Goal: Task Accomplishment & Management: Complete application form

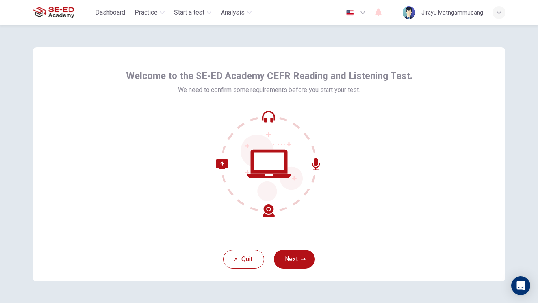
click at [284, 249] on button "Next" at bounding box center [294, 258] width 41 height 19
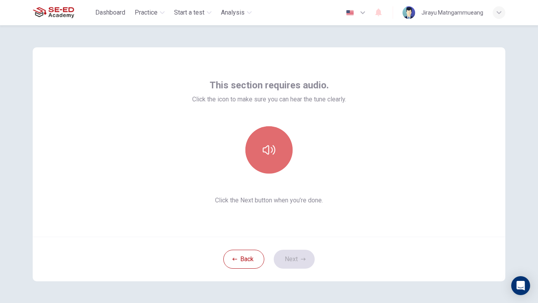
click at [272, 150] on icon "button" at bounding box center [269, 149] width 13 height 13
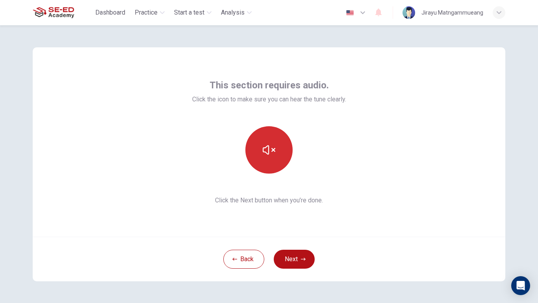
click at [268, 154] on icon "button" at bounding box center [269, 149] width 13 height 13
click at [258, 156] on button "button" at bounding box center [268, 149] width 47 height 47
click at [266, 144] on icon "button" at bounding box center [269, 149] width 13 height 13
click at [269, 150] on icon "button" at bounding box center [269, 149] width 13 height 13
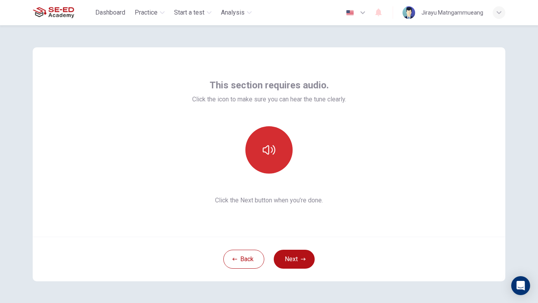
click at [272, 158] on button "button" at bounding box center [268, 149] width 47 height 47
click at [302, 249] on button "Next" at bounding box center [294, 258] width 41 height 19
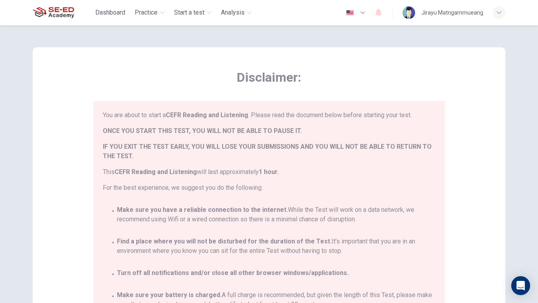
scroll to position [46, 0]
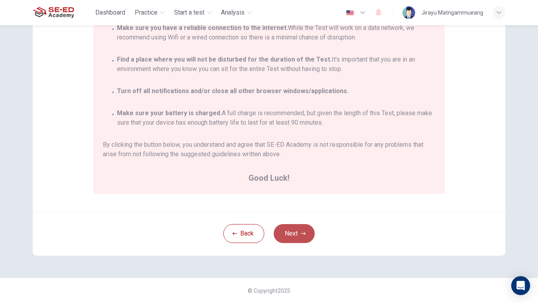
click at [289, 237] on button "Next" at bounding box center [294, 233] width 41 height 19
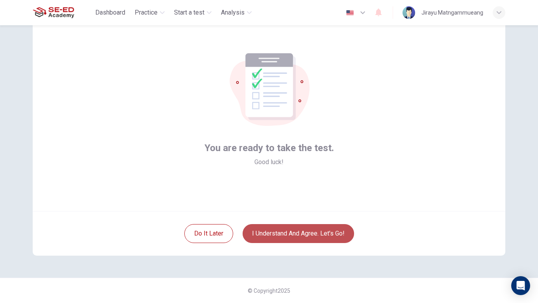
click at [253, 236] on button "I understand and agree. Let’s go!" at bounding box center [298, 233] width 111 height 19
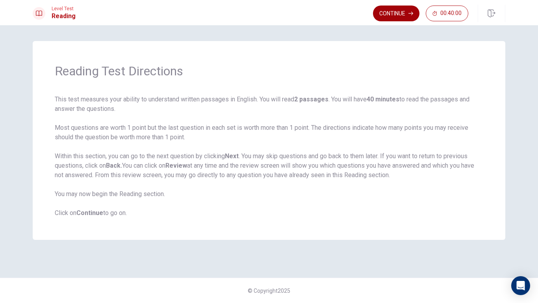
click at [398, 14] on button "Continue" at bounding box center [396, 14] width 46 height 16
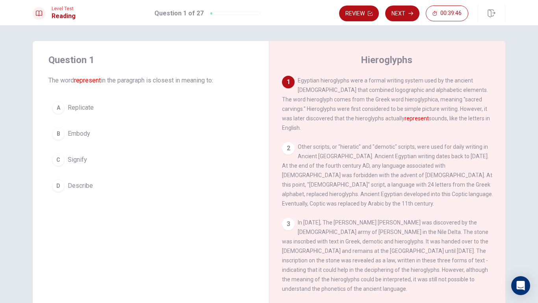
click at [54, 110] on div "A" at bounding box center [58, 107] width 13 height 13
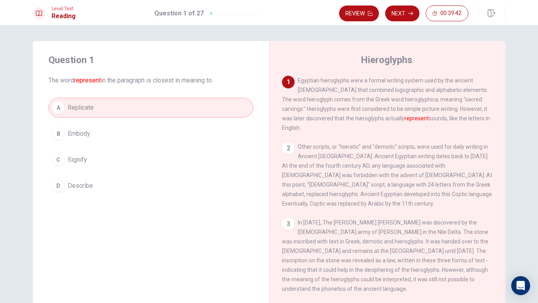
click at [411, 11] on icon "button" at bounding box center [411, 13] width 5 height 5
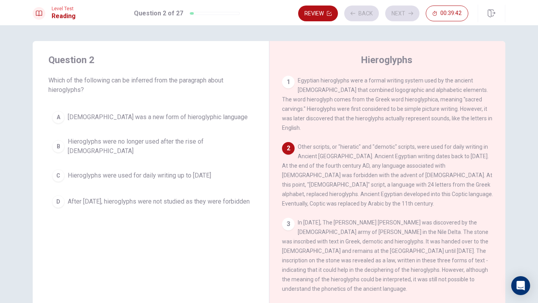
scroll to position [59, 0]
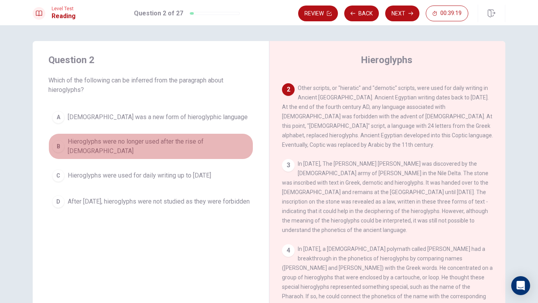
click at [138, 148] on button "B Hieroglyphs were no longer used after the rise of [DEMOGRAPHIC_DATA]" at bounding box center [150, 146] width 205 height 26
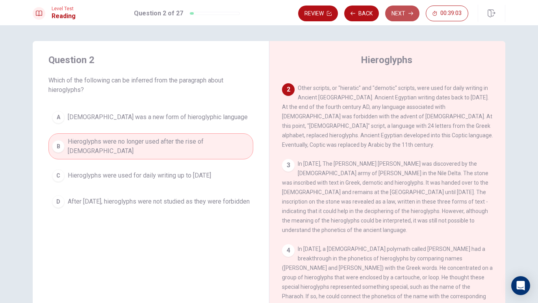
click at [404, 9] on button "Next" at bounding box center [402, 14] width 34 height 16
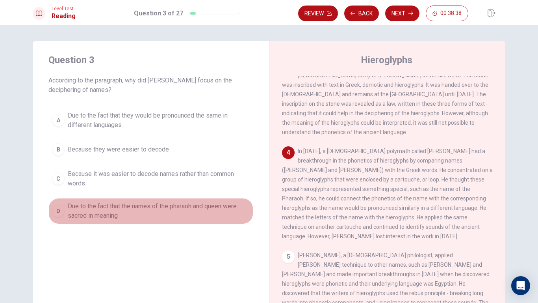
click at [102, 217] on span "Due to the fact that the names of the pharaoh and queen were sacred in meaning" at bounding box center [159, 210] width 182 height 19
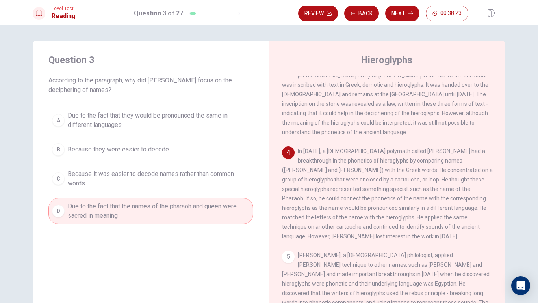
click at [395, 10] on button "Next" at bounding box center [402, 14] width 34 height 16
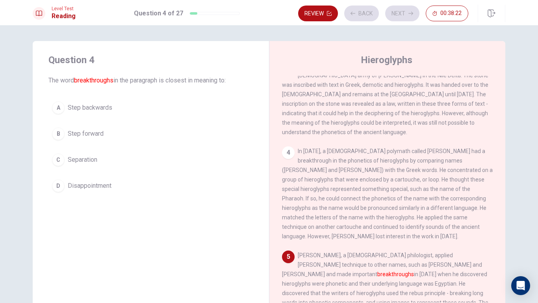
scroll to position [284, 0]
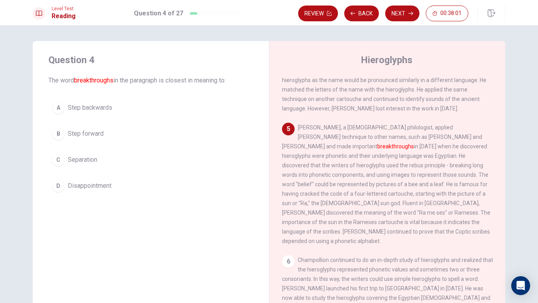
click at [102, 113] on button "A Step backwards" at bounding box center [150, 108] width 205 height 20
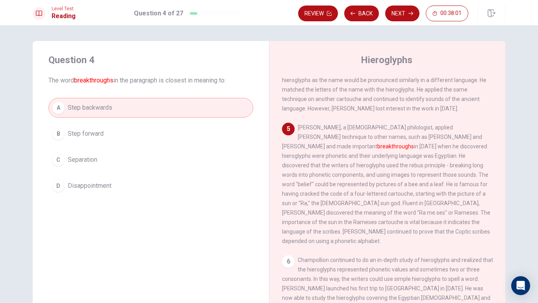
click at [110, 134] on button "B Step forward" at bounding box center [150, 134] width 205 height 20
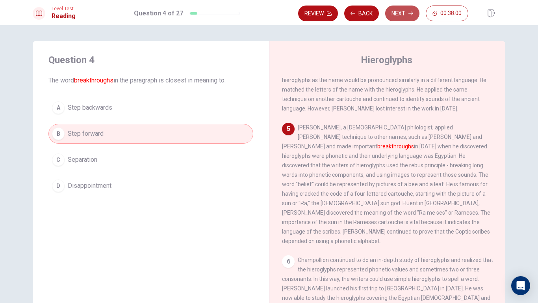
click at [404, 18] on button "Next" at bounding box center [402, 14] width 34 height 16
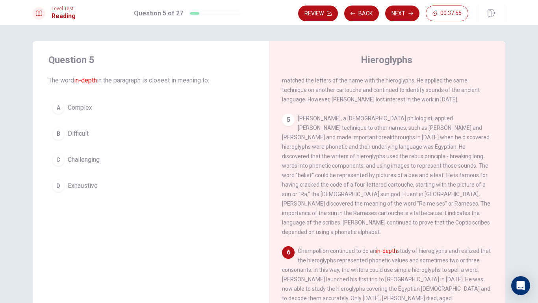
scroll to position [39, 0]
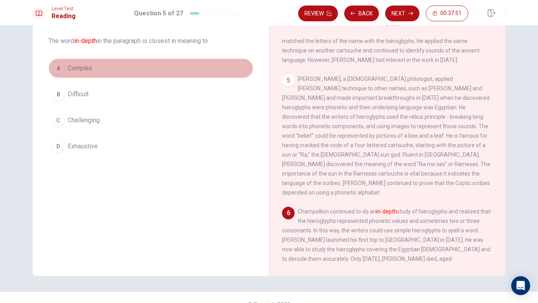
click at [102, 68] on button "A Complex" at bounding box center [150, 68] width 205 height 20
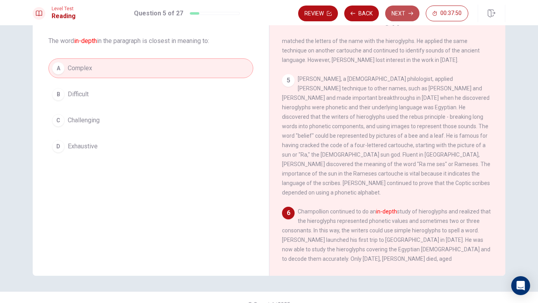
click at [394, 17] on button "Next" at bounding box center [402, 14] width 34 height 16
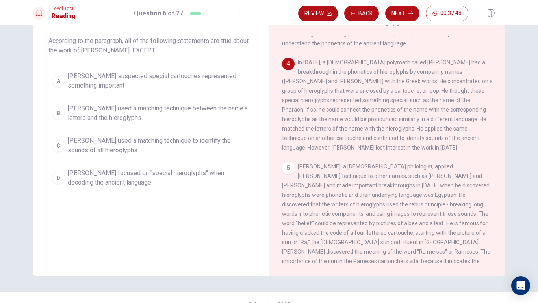
scroll to position [0, 0]
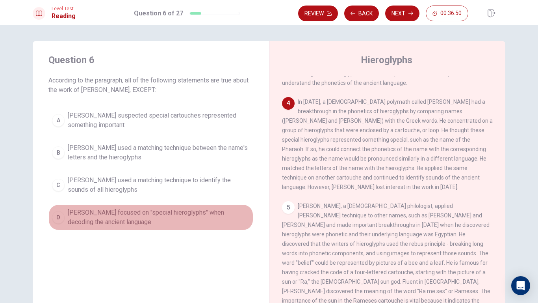
click at [126, 216] on span "[PERSON_NAME] focused on "special hieroglyphs" when decoding the ancient langua…" at bounding box center [159, 217] width 182 height 19
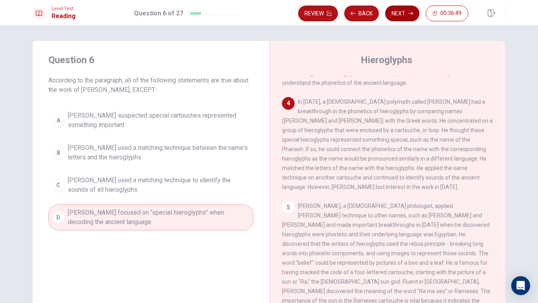
click at [407, 19] on button "Next" at bounding box center [402, 14] width 34 height 16
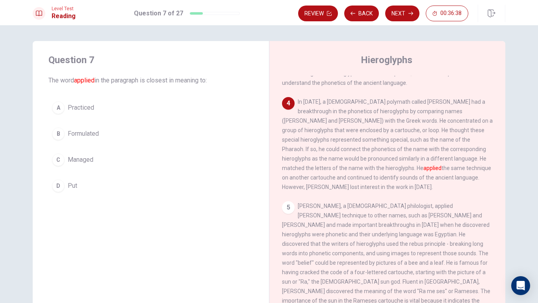
click at [75, 182] on span "Put" at bounding box center [72, 185] width 9 height 9
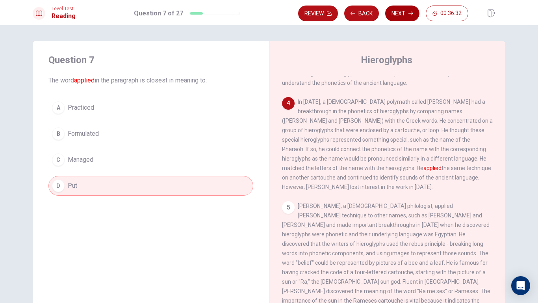
click at [405, 15] on button "Next" at bounding box center [402, 14] width 34 height 16
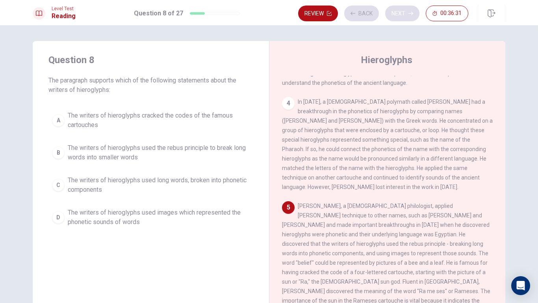
scroll to position [284, 0]
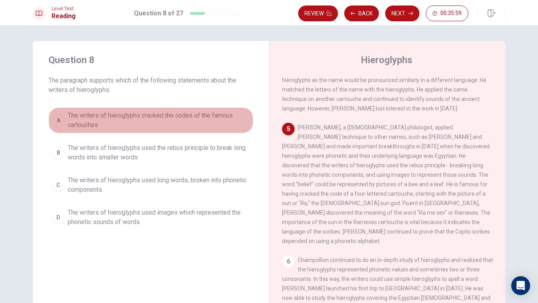
click at [119, 114] on span "The writers of hieroglyphs cracked the codes of the famous cartouches" at bounding box center [159, 120] width 182 height 19
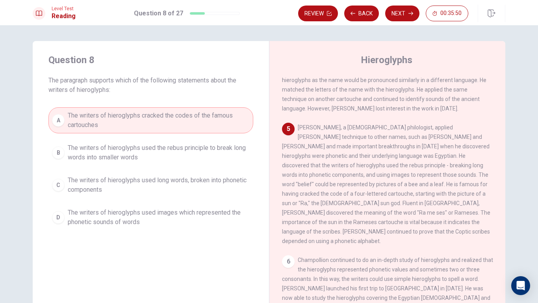
click at [136, 214] on span "The writers of hieroglyphs used images which represented the phonetic sounds of…" at bounding box center [159, 217] width 182 height 19
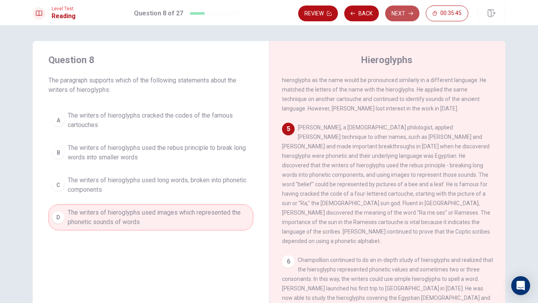
click at [407, 15] on button "Next" at bounding box center [402, 14] width 34 height 16
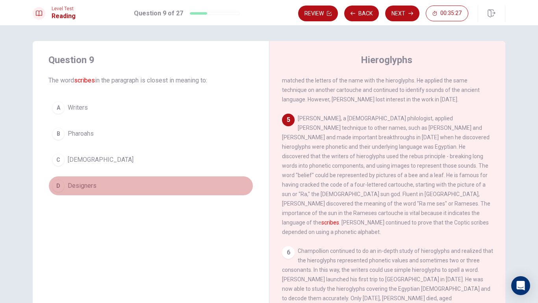
click at [88, 188] on span "Designers" at bounding box center [82, 185] width 29 height 9
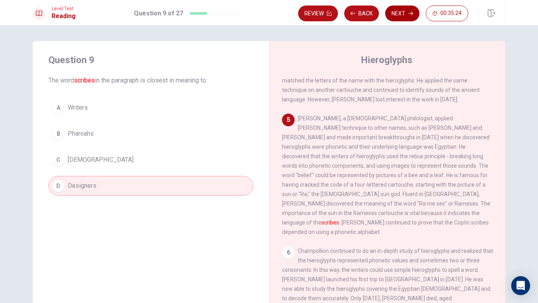
click at [392, 17] on button "Next" at bounding box center [402, 14] width 34 height 16
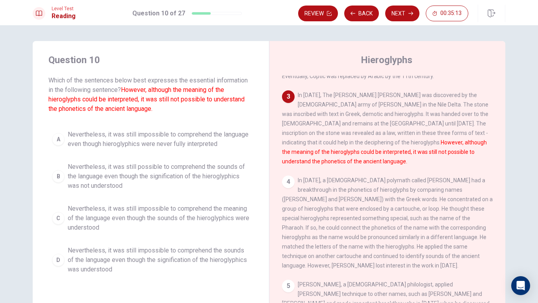
scroll to position [39, 0]
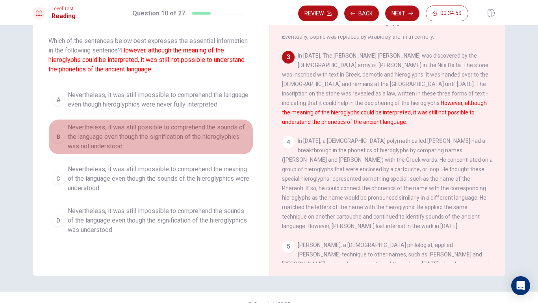
click at [169, 138] on span "Nevertheless, it was still possible to comprehend the sounds of the language ev…" at bounding box center [159, 137] width 182 height 28
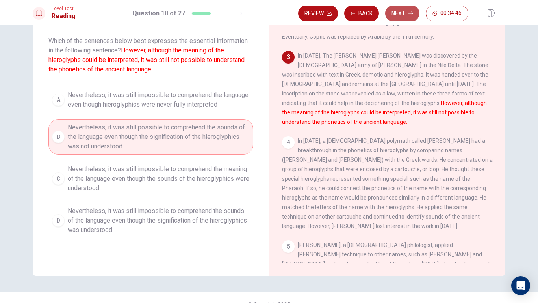
click at [415, 15] on button "Next" at bounding box center [402, 14] width 34 height 16
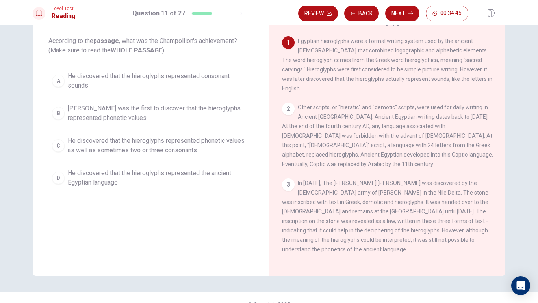
scroll to position [0, 0]
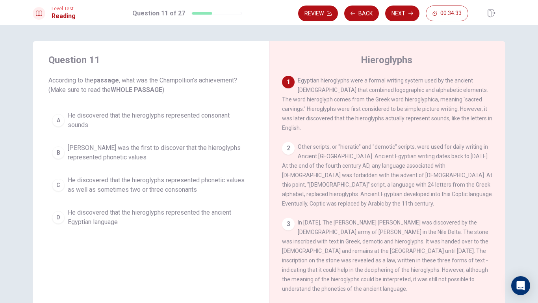
click at [144, 115] on span "He discovered that the hieroglyphs represented consonant sounds" at bounding box center [159, 120] width 182 height 19
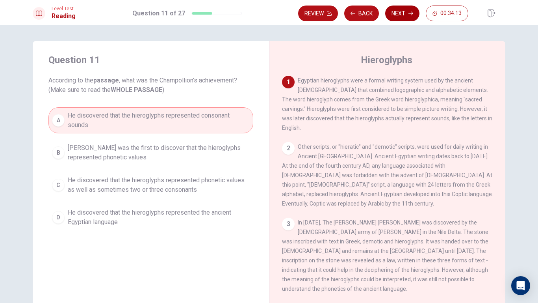
click at [403, 17] on button "Next" at bounding box center [402, 14] width 34 height 16
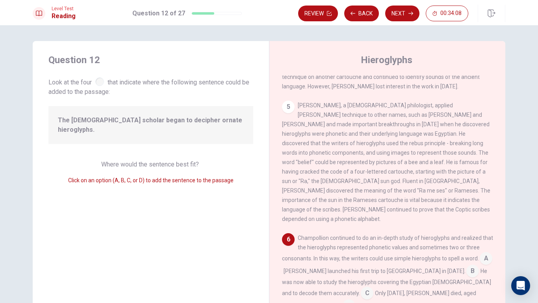
scroll to position [39, 0]
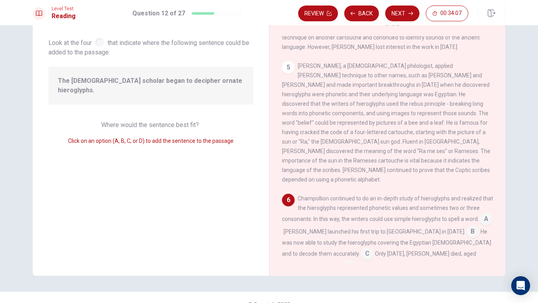
click at [361, 248] on input at bounding box center [367, 254] width 13 height 13
click at [480, 213] on input at bounding box center [486, 219] width 13 height 13
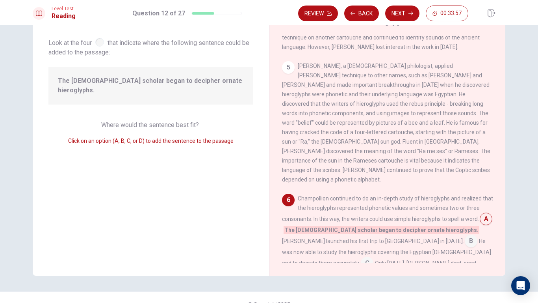
click at [465, 235] on input at bounding box center [471, 241] width 13 height 13
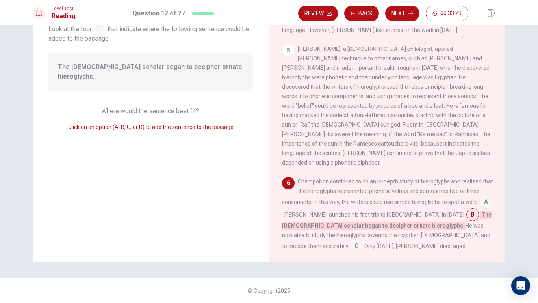
scroll to position [270, 0]
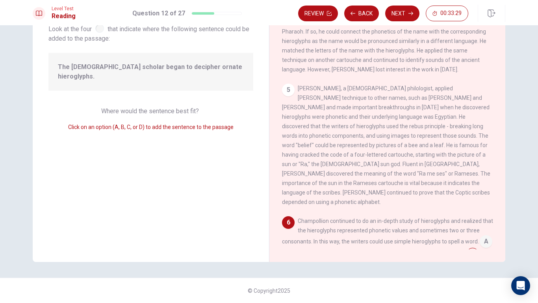
click at [404, 21] on div "Review Back Next 00:33:29" at bounding box center [401, 13] width 207 height 17
click at [403, 14] on button "Next" at bounding box center [402, 14] width 34 height 16
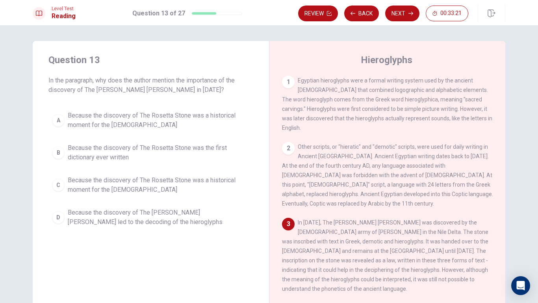
scroll to position [39, 0]
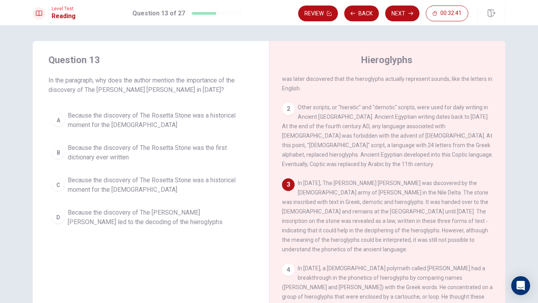
click at [79, 217] on span "Because the discovery of The [PERSON_NAME] [PERSON_NAME] led to the decoding of…" at bounding box center [159, 217] width 182 height 19
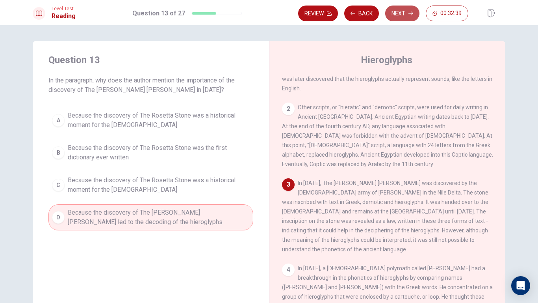
click at [391, 16] on button "Next" at bounding box center [402, 14] width 34 height 16
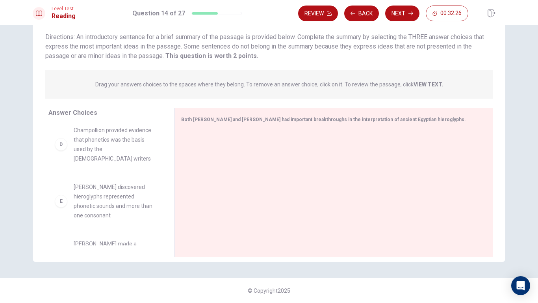
scroll to position [0, 0]
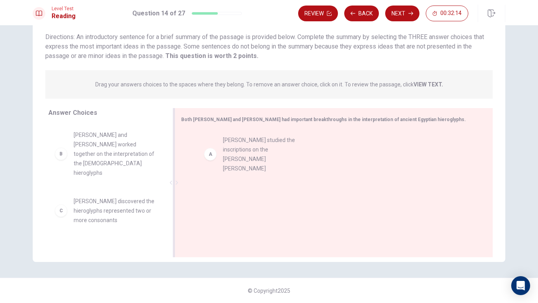
drag, startPoint x: 117, startPoint y: 147, endPoint x: 270, endPoint y: 151, distance: 153.7
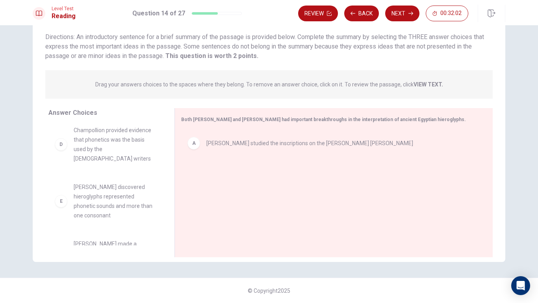
scroll to position [128, 0]
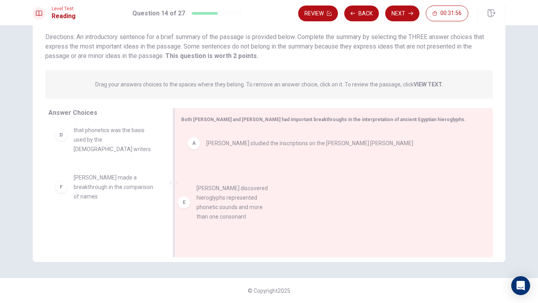
drag, startPoint x: 105, startPoint y: 177, endPoint x: 235, endPoint y: 205, distance: 133.0
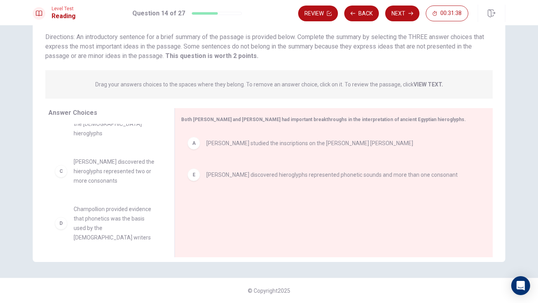
scroll to position [71, 0]
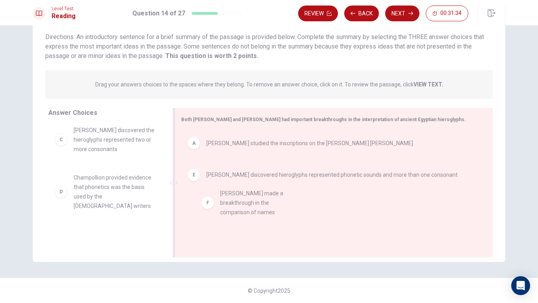
drag, startPoint x: 93, startPoint y: 225, endPoint x: 249, endPoint y: 204, distance: 157.1
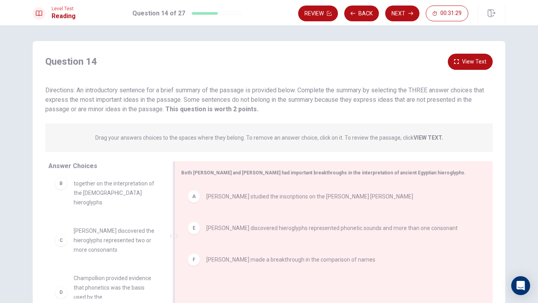
scroll to position [53, 0]
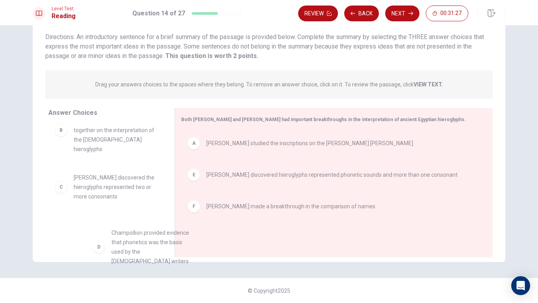
drag, startPoint x: 110, startPoint y: 226, endPoint x: 72, endPoint y: 210, distance: 41.1
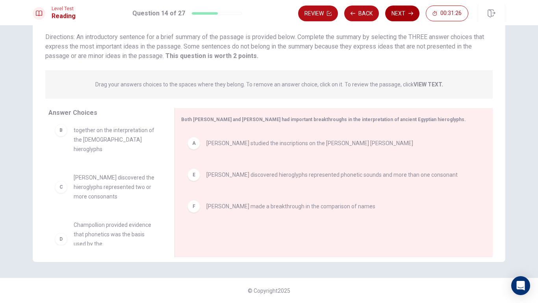
click at [399, 13] on button "Next" at bounding box center [402, 14] width 34 height 16
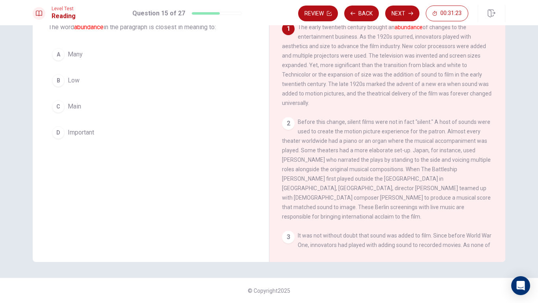
scroll to position [0, 0]
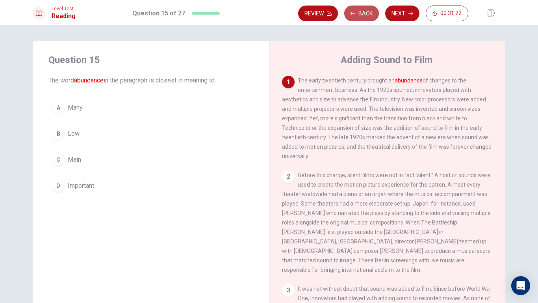
click at [371, 13] on button "Back" at bounding box center [361, 14] width 35 height 16
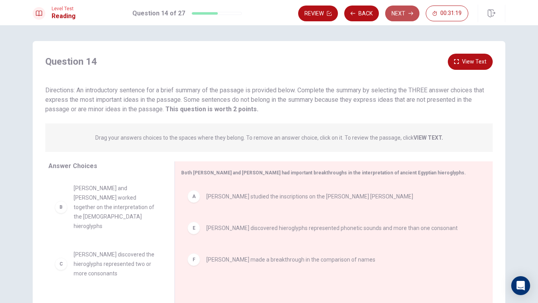
click at [395, 12] on button "Next" at bounding box center [402, 14] width 34 height 16
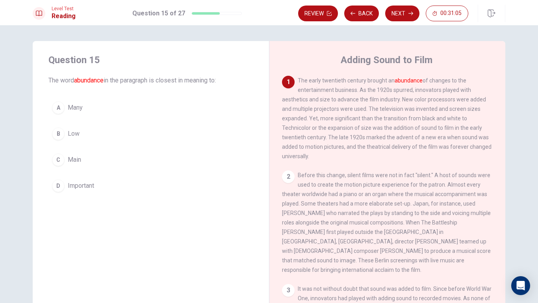
click at [98, 181] on button "D Important" at bounding box center [150, 186] width 205 height 20
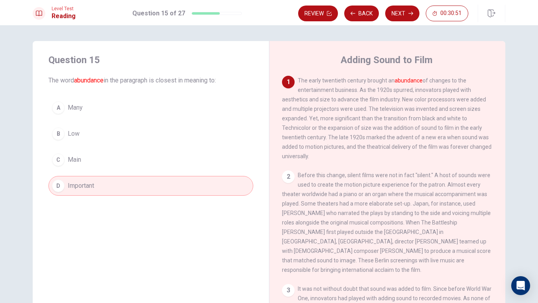
click at [97, 114] on button "A Many" at bounding box center [150, 108] width 205 height 20
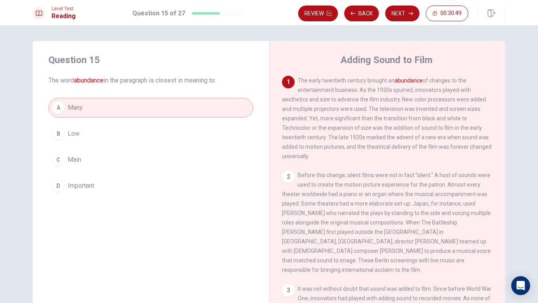
click at [92, 179] on button "D Important" at bounding box center [150, 186] width 205 height 20
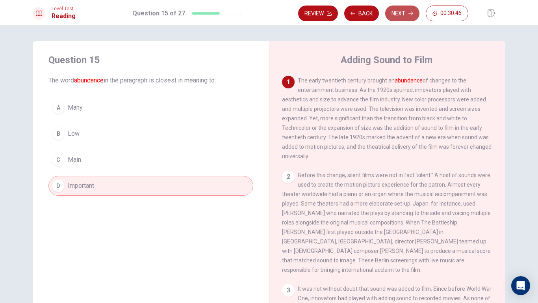
click at [396, 13] on button "Next" at bounding box center [402, 14] width 34 height 16
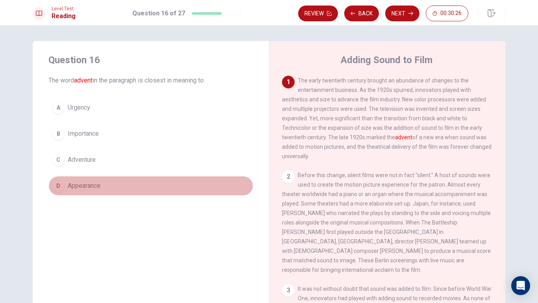
click at [92, 187] on span "Appearance" at bounding box center [84, 185] width 33 height 9
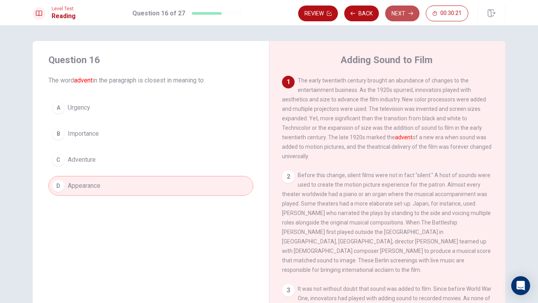
click at [402, 16] on button "Next" at bounding box center [402, 14] width 34 height 16
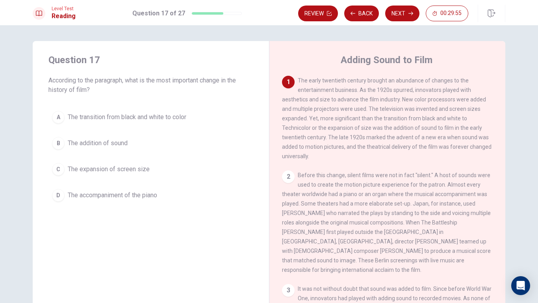
click at [113, 147] on span "The addition of sound" at bounding box center [98, 142] width 60 height 9
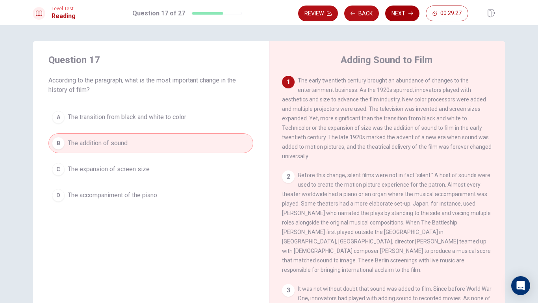
click at [392, 15] on button "Next" at bounding box center [402, 14] width 34 height 16
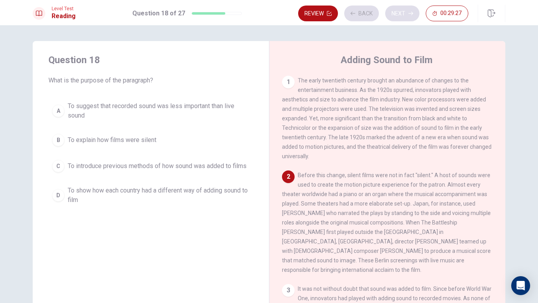
scroll to position [49, 0]
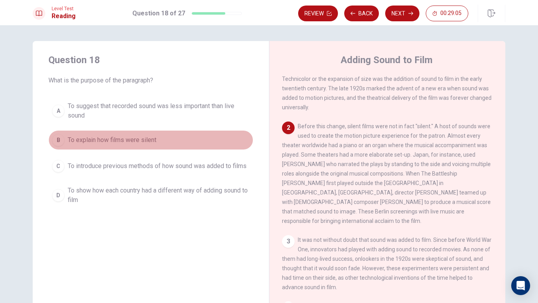
click at [142, 144] on span "To explain how films were silent" at bounding box center [112, 139] width 89 height 9
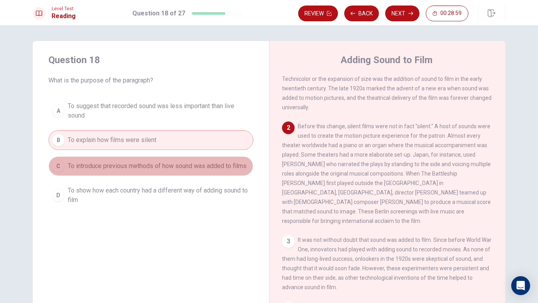
click at [122, 165] on span "To introduce previous methods of how sound was added to films" at bounding box center [157, 165] width 179 height 9
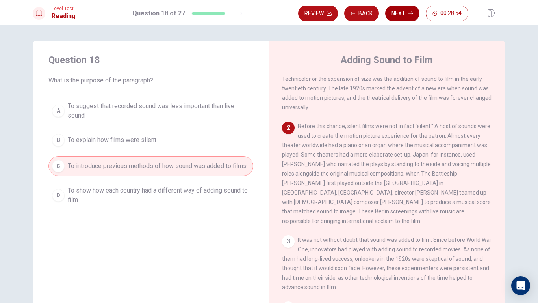
click at [398, 16] on button "Next" at bounding box center [402, 14] width 34 height 16
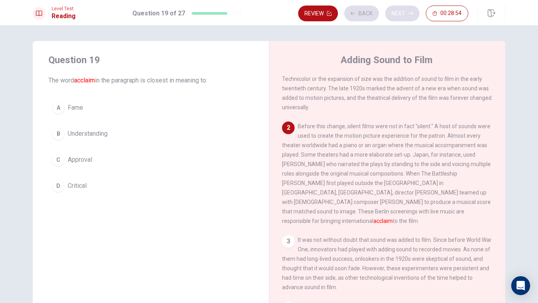
scroll to position [98, 0]
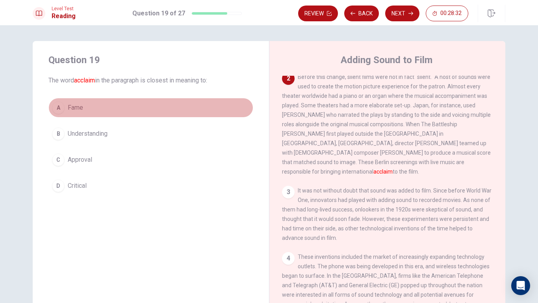
click at [77, 111] on span "Fame" at bounding box center [75, 107] width 15 height 9
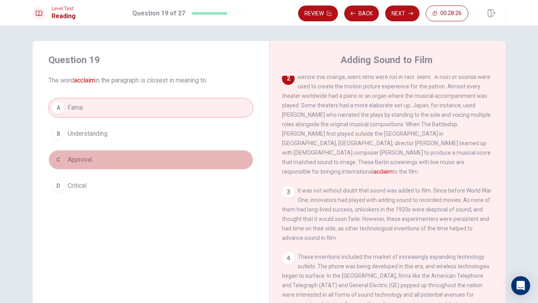
click at [81, 162] on span "Approval" at bounding box center [80, 159] width 24 height 9
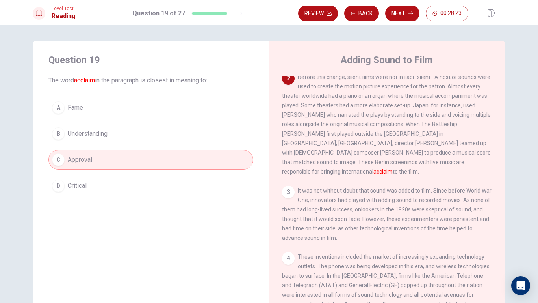
click at [97, 109] on button "A Fame" at bounding box center [150, 108] width 205 height 20
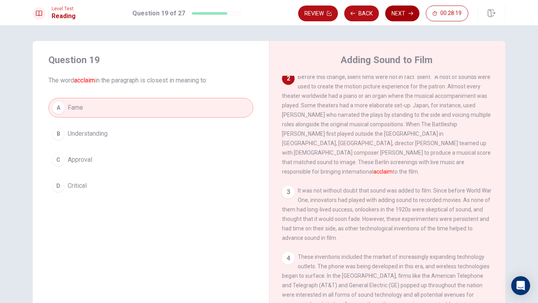
click at [402, 11] on button "Next" at bounding box center [402, 14] width 34 height 16
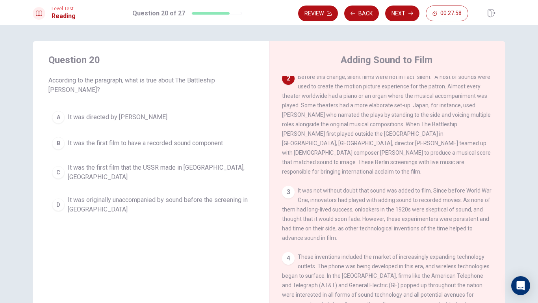
drag, startPoint x: 394, startPoint y: 139, endPoint x: 424, endPoint y: 141, distance: 30.0
click at [424, 141] on span "Before this change, silent films were not in fact "silent." A host of sounds we…" at bounding box center [386, 124] width 209 height 101
drag, startPoint x: 385, startPoint y: 138, endPoint x: 439, endPoint y: 137, distance: 53.6
click at [438, 137] on span "Before this change, silent films were not in fact "silent." A host of sounds we…" at bounding box center [386, 124] width 209 height 101
click at [160, 163] on span "It was the first film that the USSR made in [GEOGRAPHIC_DATA], [GEOGRAPHIC_DATA]" at bounding box center [159, 172] width 182 height 19
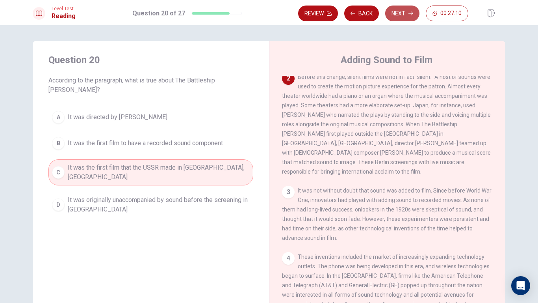
click at [402, 11] on button "Next" at bounding box center [402, 14] width 34 height 16
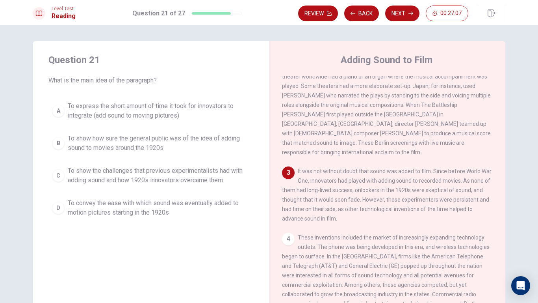
scroll to position [157, 0]
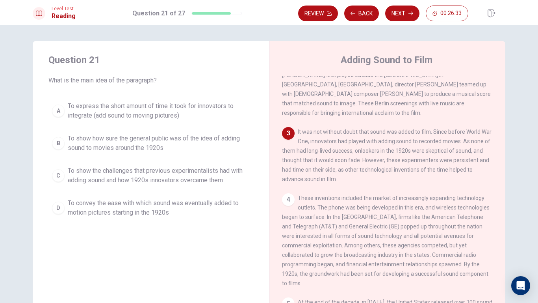
click at [98, 173] on span "To show the challenges that previous experimentalists had with adding sound and…" at bounding box center [159, 175] width 182 height 19
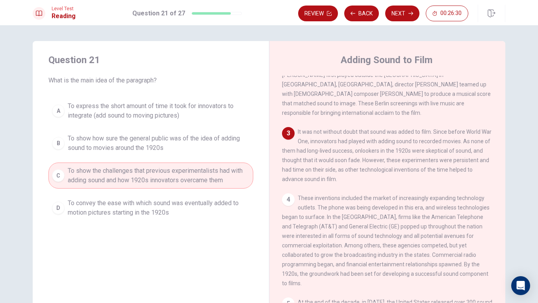
click at [399, 15] on button "Next" at bounding box center [402, 14] width 34 height 16
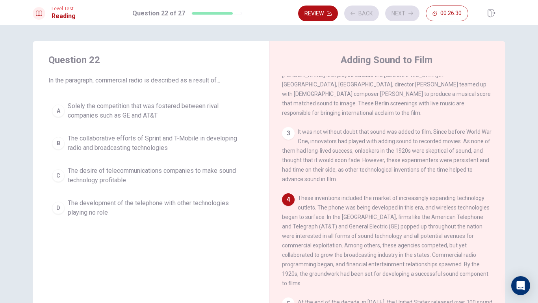
scroll to position [215, 0]
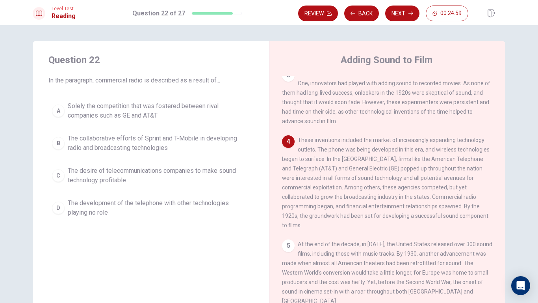
click at [143, 146] on span "The collaborative efforts of Sprint and T-Mobile in developing radio and broadc…" at bounding box center [159, 143] width 182 height 19
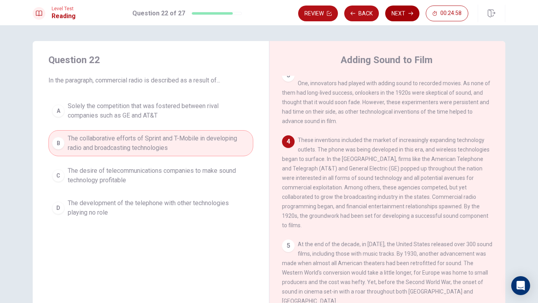
click at [398, 14] on button "Next" at bounding box center [402, 14] width 34 height 16
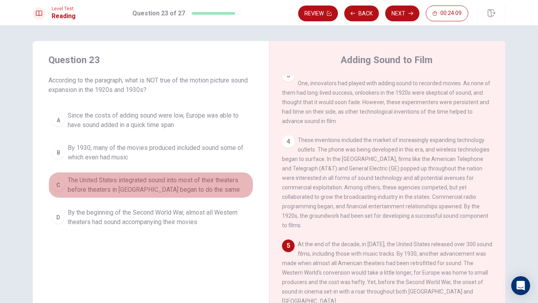
click at [142, 191] on span "The United States integrated sound into most of their theaters before theaters …" at bounding box center [159, 184] width 182 height 19
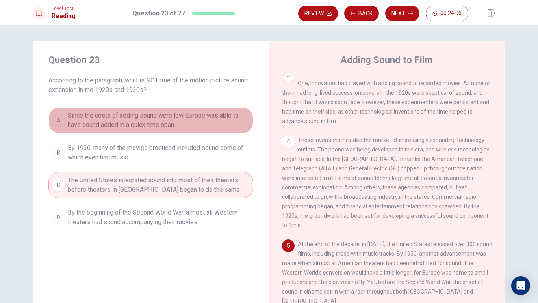
click at [140, 119] on span "Since the costs of adding sound were low, Europe was able to have sound added i…" at bounding box center [159, 120] width 182 height 19
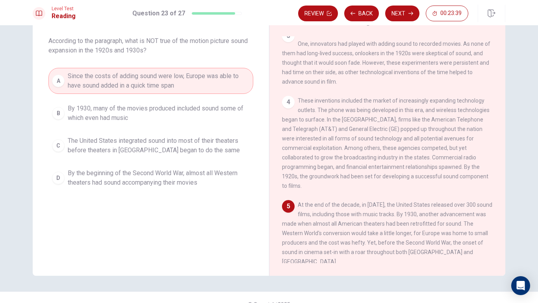
scroll to position [0, 0]
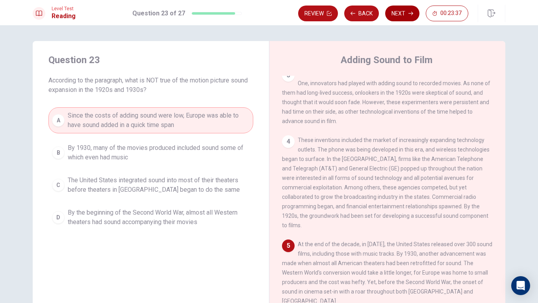
click at [406, 13] on button "Next" at bounding box center [402, 14] width 34 height 16
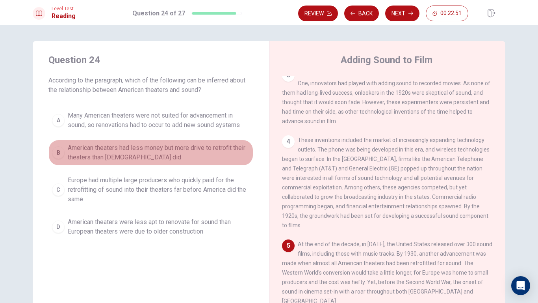
click at [144, 157] on span "American theaters had less money but more drive to retrofit their theaters than…" at bounding box center [159, 152] width 182 height 19
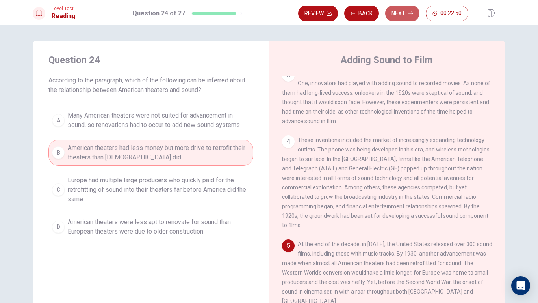
click at [398, 15] on button "Next" at bounding box center [402, 14] width 34 height 16
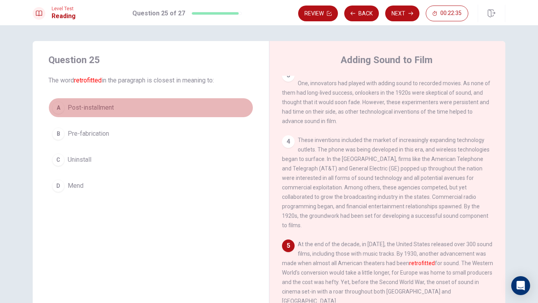
click at [102, 110] on span "Post-installment" at bounding box center [91, 107] width 46 height 9
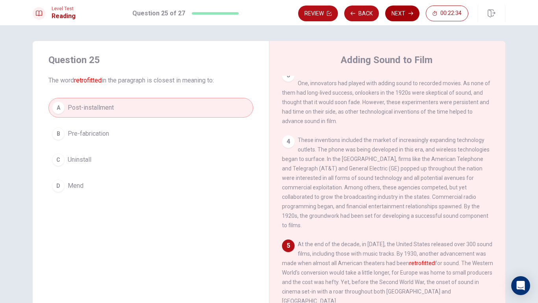
click at [390, 14] on button "Next" at bounding box center [402, 14] width 34 height 16
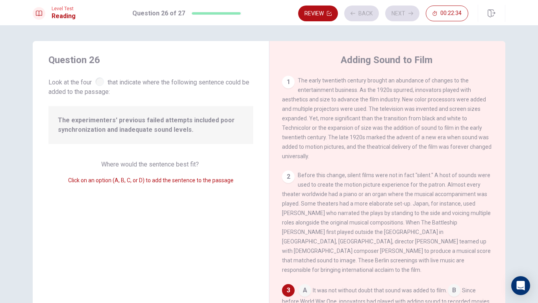
scroll to position [124, 0]
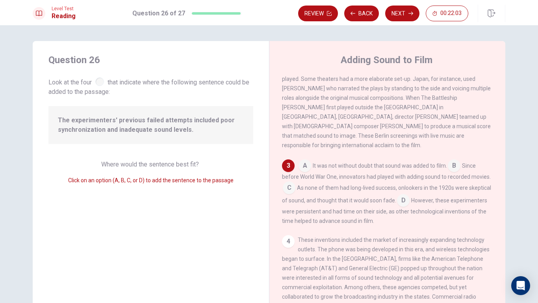
click at [410, 197] on input at bounding box center [403, 201] width 13 height 13
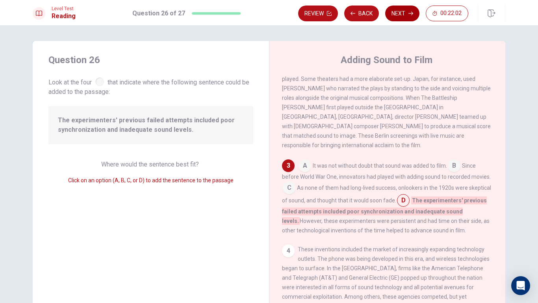
click at [402, 11] on button "Next" at bounding box center [402, 14] width 34 height 16
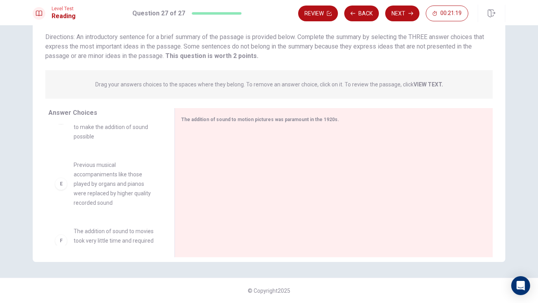
scroll to position [213, 0]
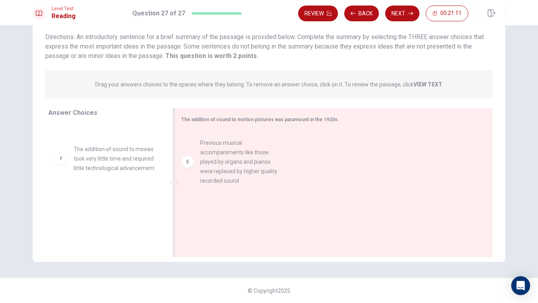
drag, startPoint x: 97, startPoint y: 164, endPoint x: 227, endPoint y: 167, distance: 130.4
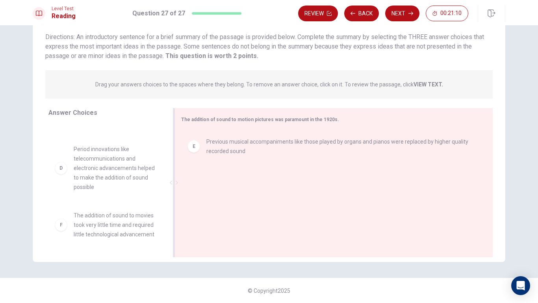
scroll to position [147, 0]
drag, startPoint x: 216, startPoint y: 150, endPoint x: 136, endPoint y: 195, distance: 90.8
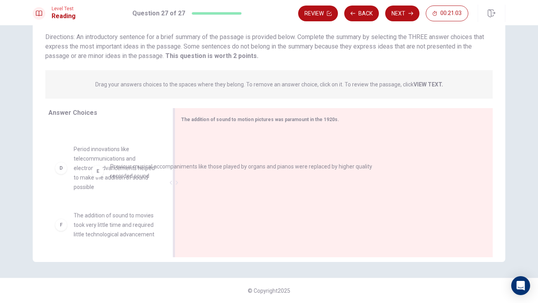
drag, startPoint x: 218, startPoint y: 150, endPoint x: 117, endPoint y: 177, distance: 104.4
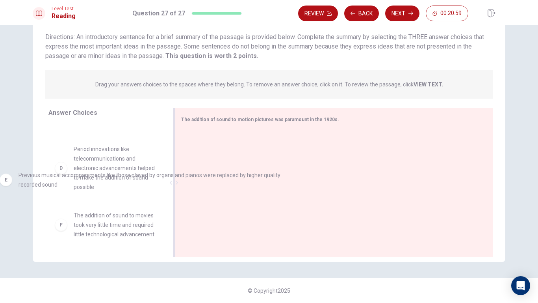
drag, startPoint x: 205, startPoint y: 146, endPoint x: 0, endPoint y: 173, distance: 206.7
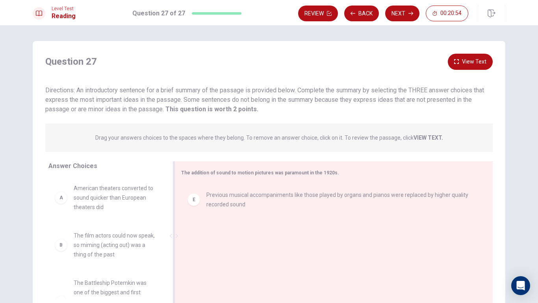
scroll to position [39, 0]
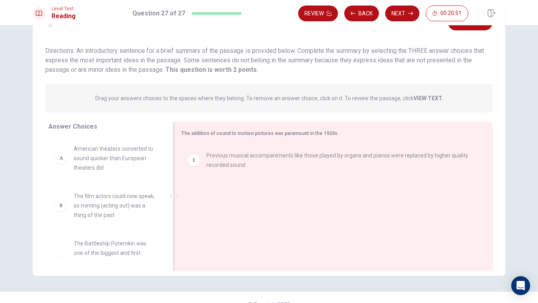
click at [210, 165] on span "Previous musical accompaniments like those played by organs and pianos were rep…" at bounding box center [340, 159] width 268 height 19
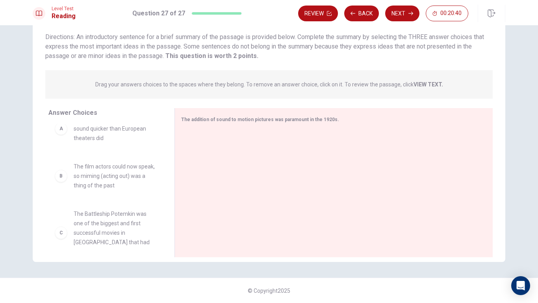
scroll to position [0, 0]
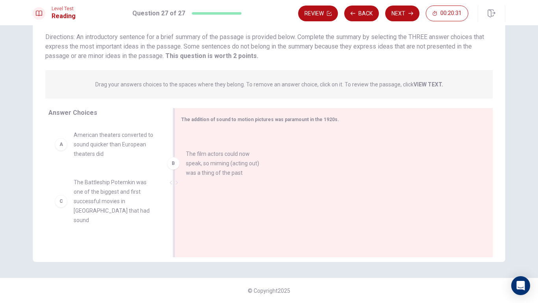
drag, startPoint x: 107, startPoint y: 193, endPoint x: 248, endPoint y: 140, distance: 151.2
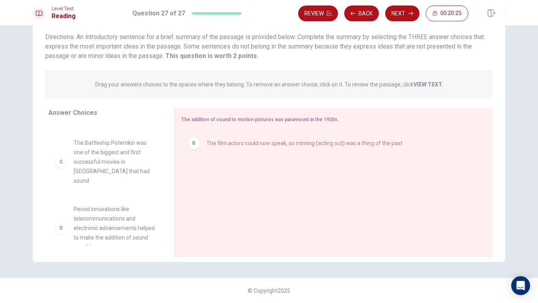
scroll to position [79, 0]
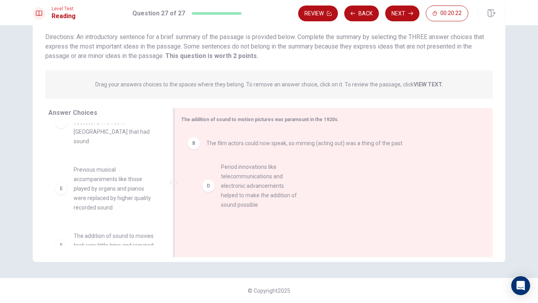
drag, startPoint x: 89, startPoint y: 172, endPoint x: 242, endPoint y: 179, distance: 152.6
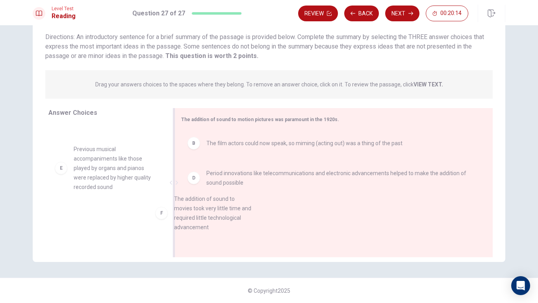
scroll to position [14, 0]
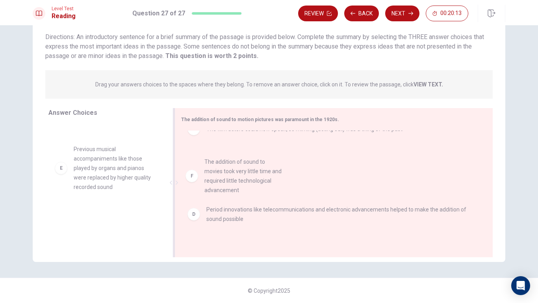
drag, startPoint x: 90, startPoint y: 218, endPoint x: 230, endPoint y: 176, distance: 146.6
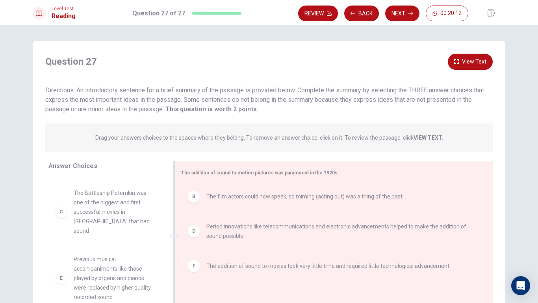
scroll to position [53, 0]
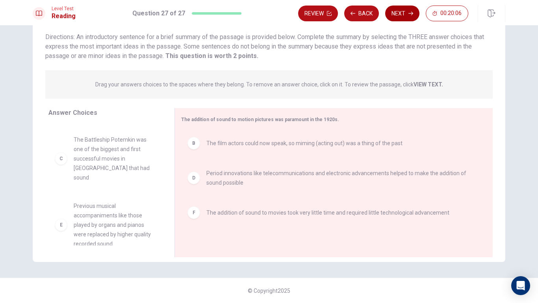
click at [398, 16] on button "Next" at bounding box center [402, 14] width 34 height 16
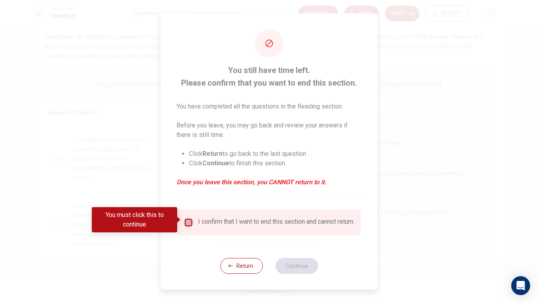
click at [187, 221] on input "You must click this to continue" at bounding box center [188, 221] width 9 height 9
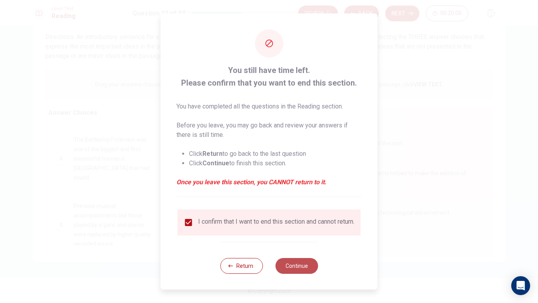
click at [299, 249] on button "Continue" at bounding box center [296, 266] width 43 height 16
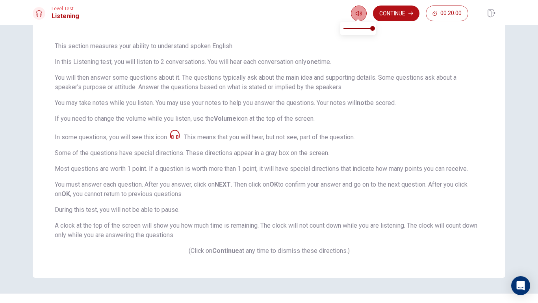
click at [359, 16] on icon "button" at bounding box center [359, 13] width 6 height 6
click at [389, 46] on p "This section measures your ability to understand spoken English." at bounding box center [269, 45] width 429 height 9
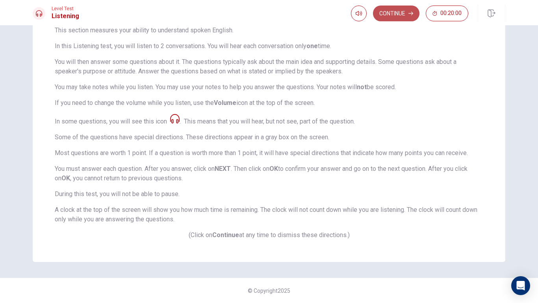
click at [391, 11] on button "Continue" at bounding box center [396, 14] width 46 height 16
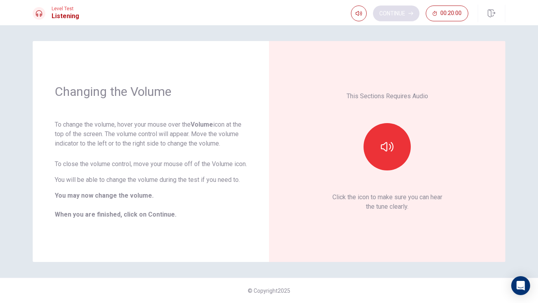
scroll to position [0, 0]
click at [381, 149] on button "button" at bounding box center [387, 146] width 47 height 47
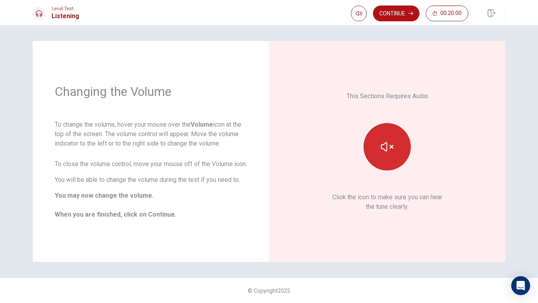
click at [375, 134] on button "button" at bounding box center [387, 146] width 47 height 47
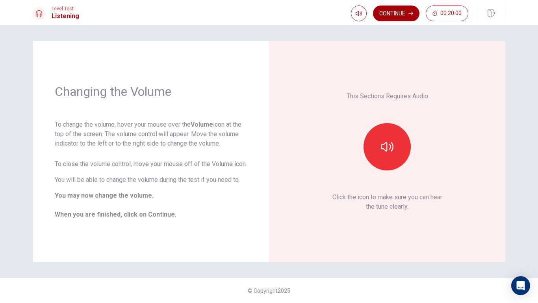
click at [398, 10] on button "Continue" at bounding box center [396, 14] width 46 height 16
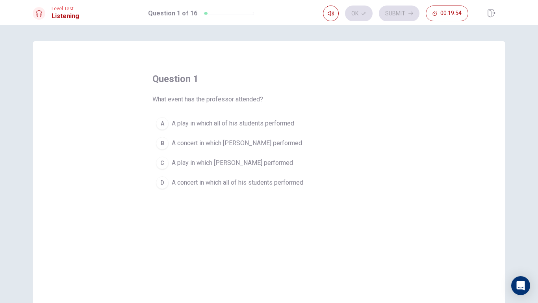
click at [183, 142] on span "A concert in which [PERSON_NAME] performed" at bounding box center [237, 142] width 130 height 9
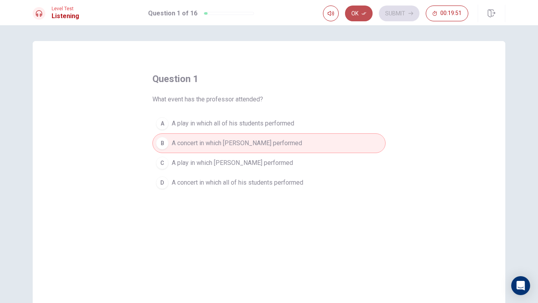
click at [362, 15] on icon "button" at bounding box center [364, 13] width 5 height 5
click at [410, 13] on icon "button" at bounding box center [411, 14] width 5 height 4
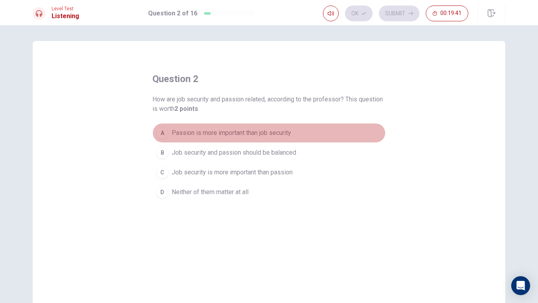
click at [201, 132] on span "Passion is more important than job security" at bounding box center [231, 132] width 119 height 9
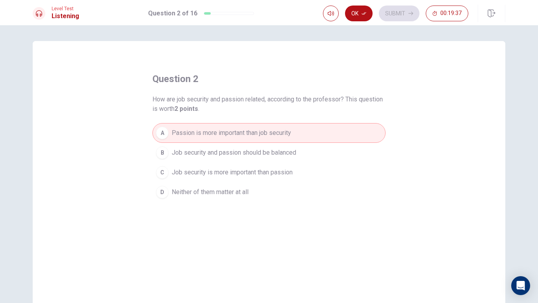
click at [366, 14] on button "Ok" at bounding box center [359, 14] width 28 height 16
click at [400, 13] on button "Submit" at bounding box center [399, 14] width 41 height 16
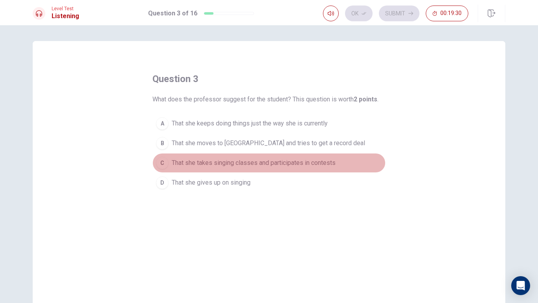
click at [215, 162] on span "That she takes singing classes and participates in contests" at bounding box center [254, 162] width 164 height 9
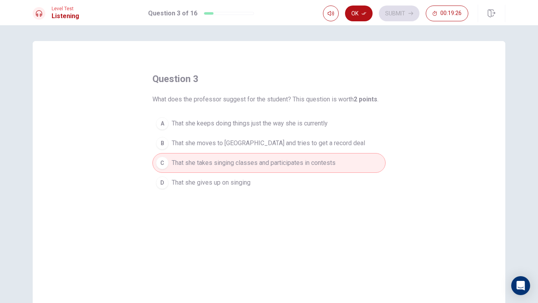
click at [358, 13] on button "Ok" at bounding box center [359, 14] width 28 height 16
click at [404, 13] on button "Submit" at bounding box center [399, 14] width 41 height 16
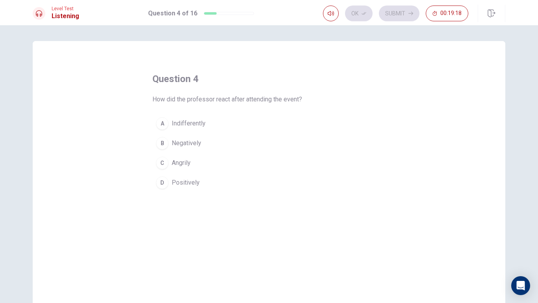
click at [185, 182] on span "Positively" at bounding box center [186, 182] width 28 height 9
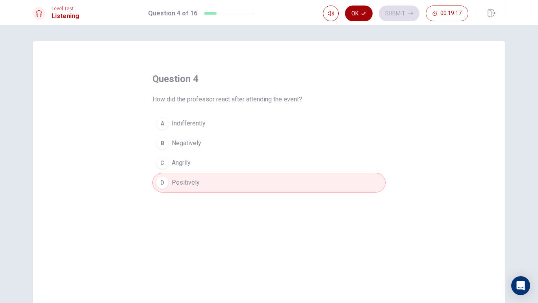
click at [370, 10] on button "Ok" at bounding box center [359, 14] width 28 height 16
click at [393, 8] on button "Submit" at bounding box center [399, 14] width 41 height 16
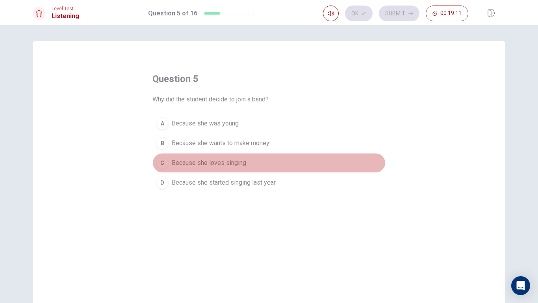
click at [206, 166] on span "Because she loves singing" at bounding box center [209, 162] width 74 height 9
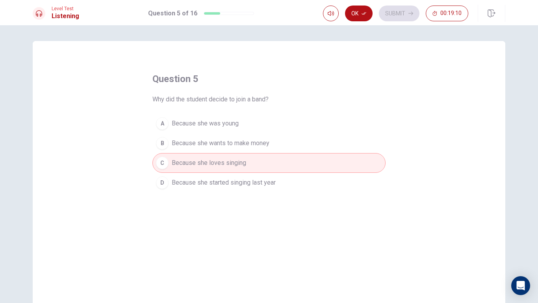
click at [370, 15] on button "Ok" at bounding box center [359, 14] width 28 height 16
click at [390, 13] on button "Submit" at bounding box center [399, 14] width 41 height 16
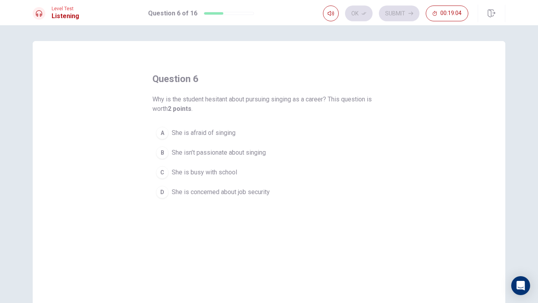
click at [216, 191] on span "She is concerned about job security" at bounding box center [221, 191] width 98 height 9
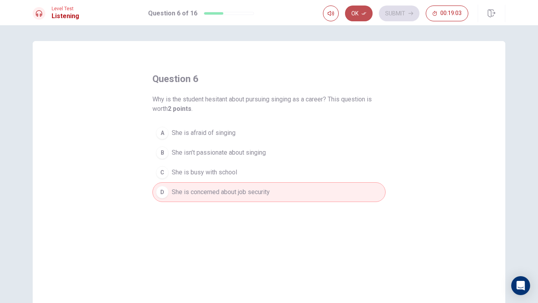
click at [366, 17] on button "Ok" at bounding box center [359, 14] width 28 height 16
click at [386, 13] on button "Submit" at bounding box center [399, 14] width 41 height 16
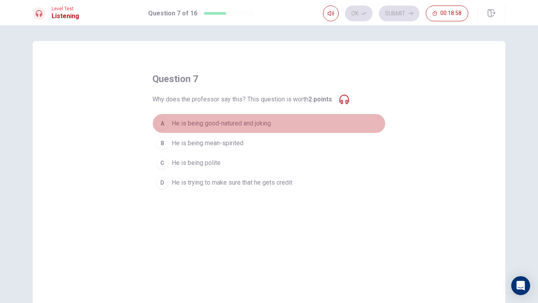
click at [172, 123] on span "He is being good-natured and joking" at bounding box center [221, 123] width 99 height 9
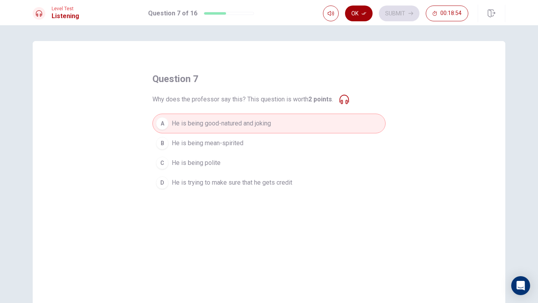
click at [351, 18] on button "Ok" at bounding box center [359, 14] width 28 height 16
click at [407, 16] on button "Submit" at bounding box center [399, 14] width 41 height 16
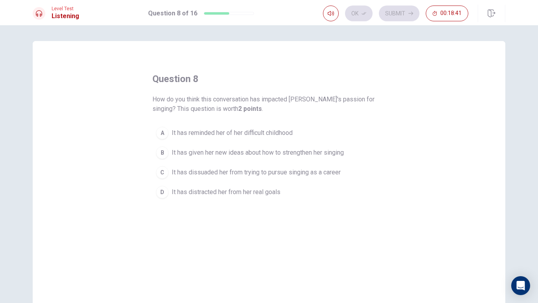
click at [239, 151] on span "It has given her new ideas about how to strengthen her singing" at bounding box center [258, 152] width 172 height 9
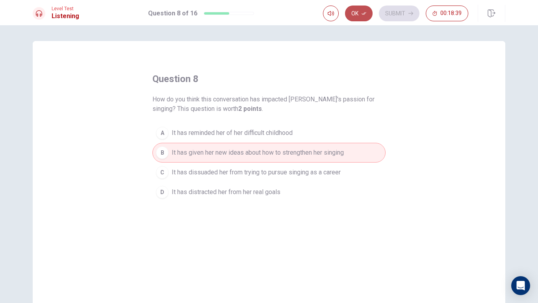
click at [357, 12] on button "Ok" at bounding box center [359, 14] width 28 height 16
click at [392, 11] on button "Submit" at bounding box center [399, 14] width 41 height 16
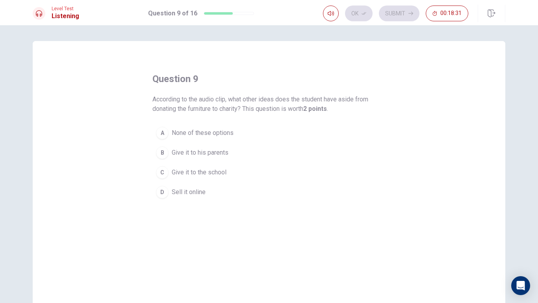
click at [209, 154] on span "Give it to his parents" at bounding box center [200, 152] width 57 height 9
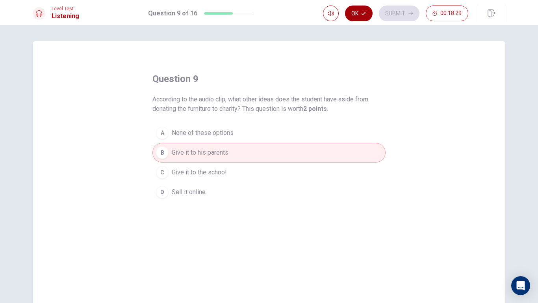
click at [361, 13] on button "Ok" at bounding box center [359, 14] width 28 height 16
click at [398, 10] on button "Submit" at bounding box center [399, 14] width 41 height 16
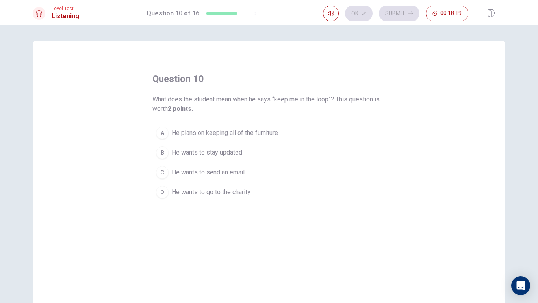
click at [184, 154] on span "He wants to stay updated" at bounding box center [207, 152] width 71 height 9
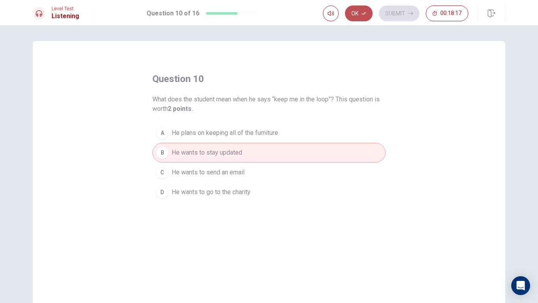
click at [365, 16] on button "Ok" at bounding box center [359, 14] width 28 height 16
click at [393, 16] on button "Submit" at bounding box center [399, 14] width 41 height 16
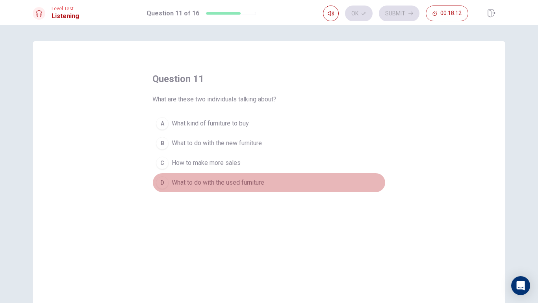
click at [185, 184] on span "What to do with the used furniture" at bounding box center [218, 182] width 93 height 9
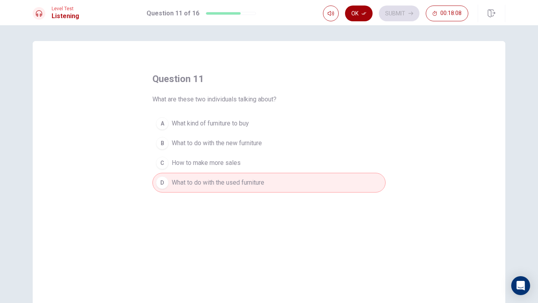
click at [366, 13] on icon "button" at bounding box center [364, 13] width 5 height 5
click at [399, 15] on button "Submit" at bounding box center [399, 14] width 41 height 16
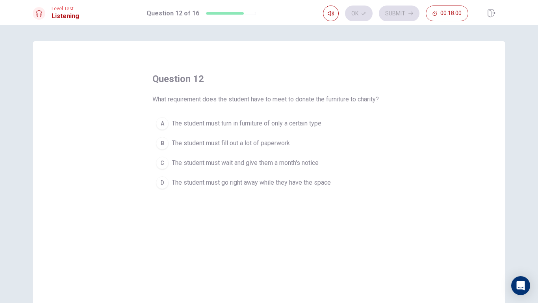
click at [250, 144] on span "The student must fill out a lot of paperwork" at bounding box center [231, 142] width 118 height 9
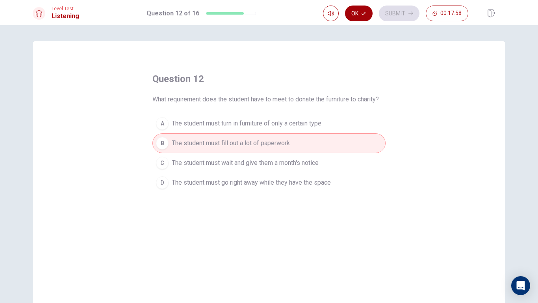
click at [359, 15] on button "Ok" at bounding box center [359, 14] width 28 height 16
click at [390, 14] on button "Submit" at bounding box center [399, 14] width 41 height 16
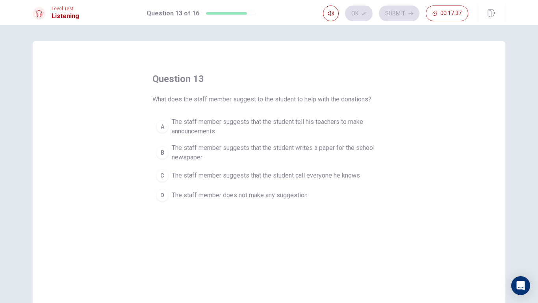
click at [258, 129] on span "The staff member suggests that the student tell his teachers to make announceme…" at bounding box center [277, 126] width 210 height 19
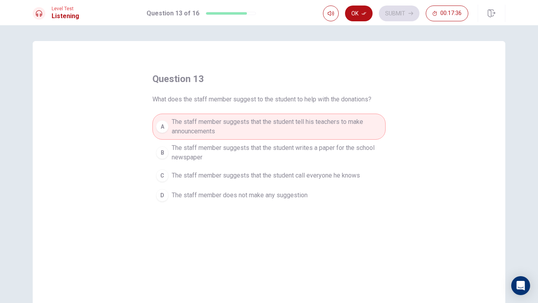
click at [366, 9] on button "Ok" at bounding box center [359, 14] width 28 height 16
click at [399, 15] on button "Submit" at bounding box center [399, 14] width 41 height 16
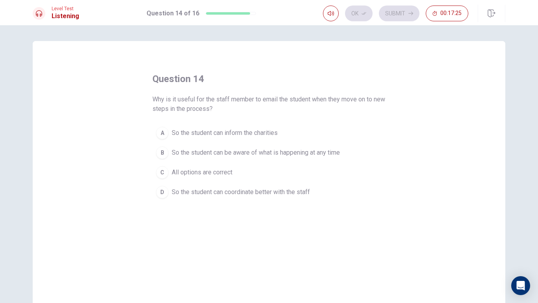
drag, startPoint x: 229, startPoint y: 153, endPoint x: 233, endPoint y: 153, distance: 4.4
click at [229, 153] on span "So the student can be aware of what is happening at any time" at bounding box center [256, 152] width 168 height 9
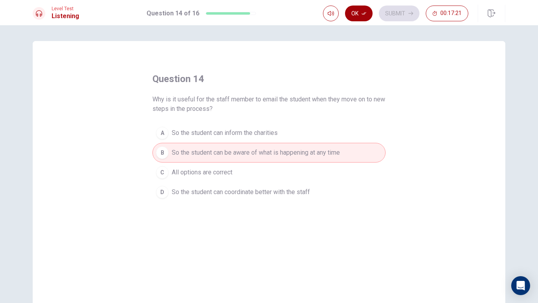
click at [350, 18] on button "Ok" at bounding box center [359, 14] width 28 height 16
click at [392, 20] on button "Submit" at bounding box center [399, 14] width 41 height 16
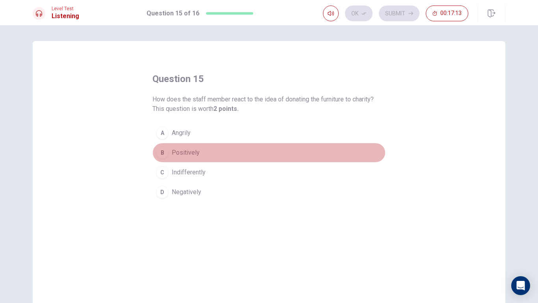
click at [190, 151] on span "Positively" at bounding box center [186, 152] width 28 height 9
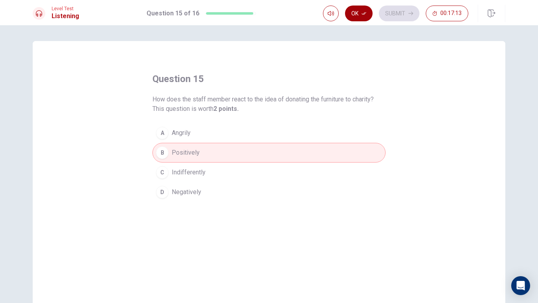
click at [358, 20] on button "Ok" at bounding box center [359, 14] width 28 height 16
click at [401, 9] on button "Submit" at bounding box center [399, 14] width 41 height 16
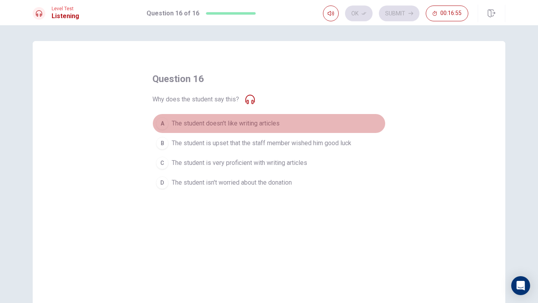
click at [243, 121] on span "The student doesn't like writing articles" at bounding box center [226, 123] width 108 height 9
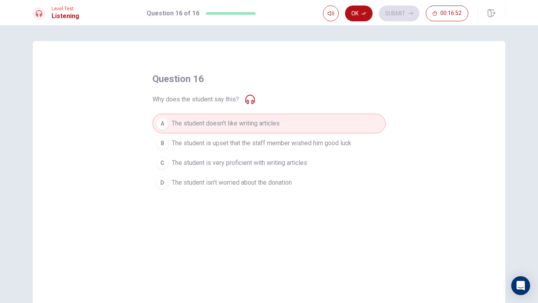
click at [249, 103] on icon at bounding box center [249, 99] width 9 height 9
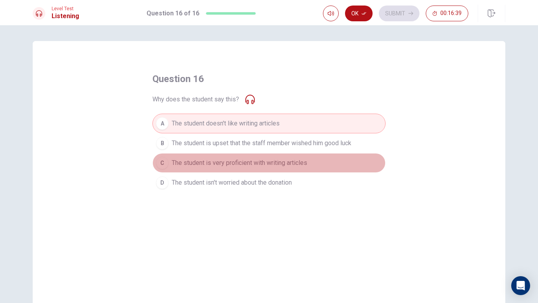
click at [244, 166] on span "The student is very proficient with writing articles" at bounding box center [240, 162] width 136 height 9
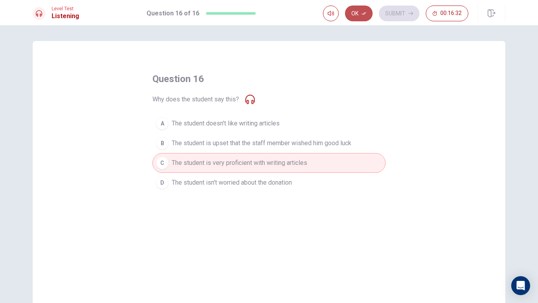
click at [351, 10] on button "Ok" at bounding box center [359, 14] width 28 height 16
click at [403, 13] on button "Submit" at bounding box center [399, 14] width 41 height 16
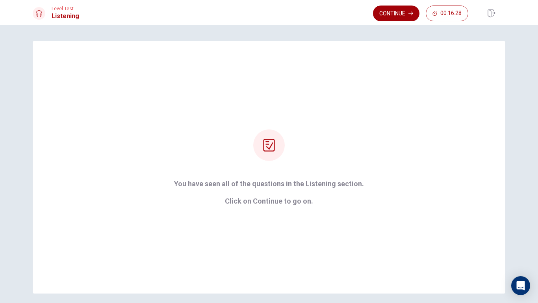
click at [405, 13] on button "Continue" at bounding box center [396, 14] width 46 height 16
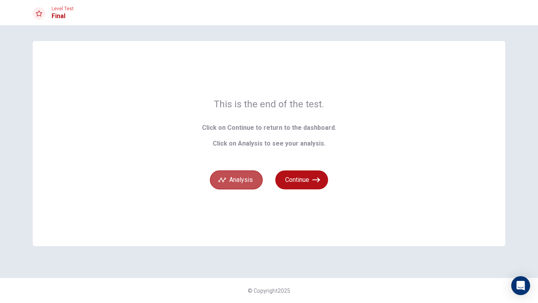
click at [252, 177] on button "Analysis" at bounding box center [236, 179] width 53 height 19
